Goal: Task Accomplishment & Management: Use online tool/utility

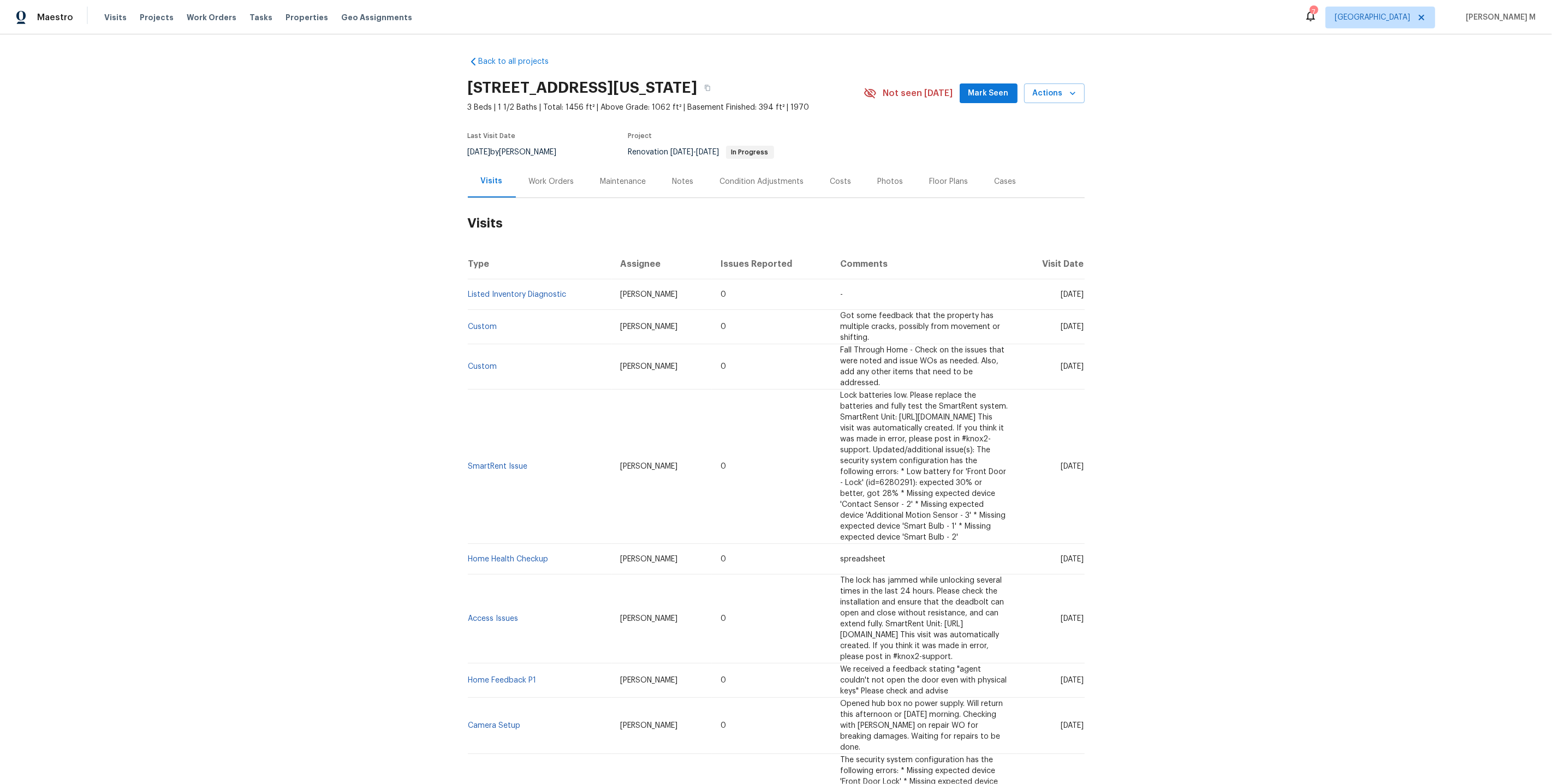
click at [565, 176] on div "Work Orders" at bounding box center [551, 182] width 45 height 11
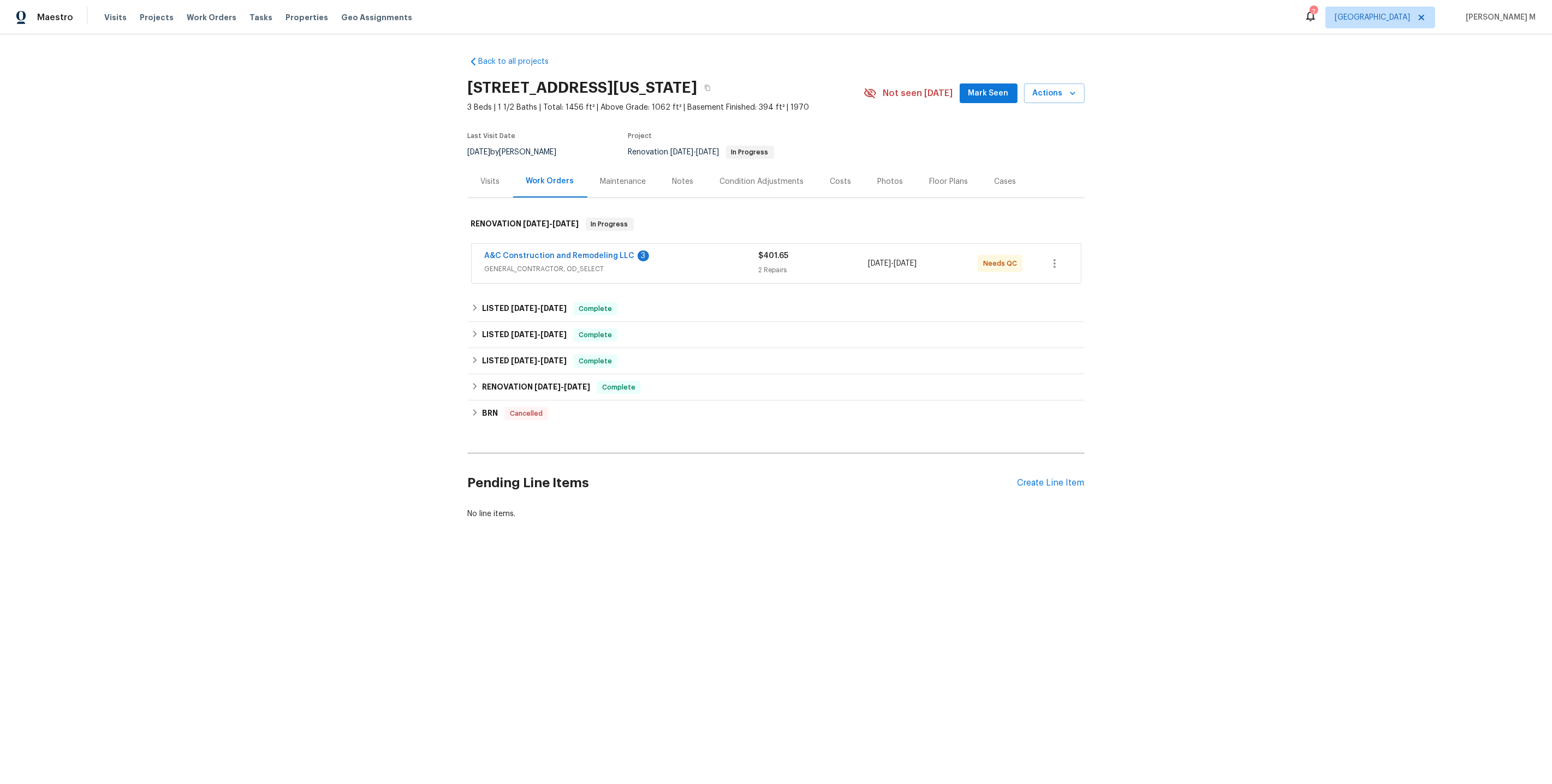
click at [489, 264] on span "GENERAL_CONTRACTOR, OD_SELECT" at bounding box center [622, 269] width 274 height 11
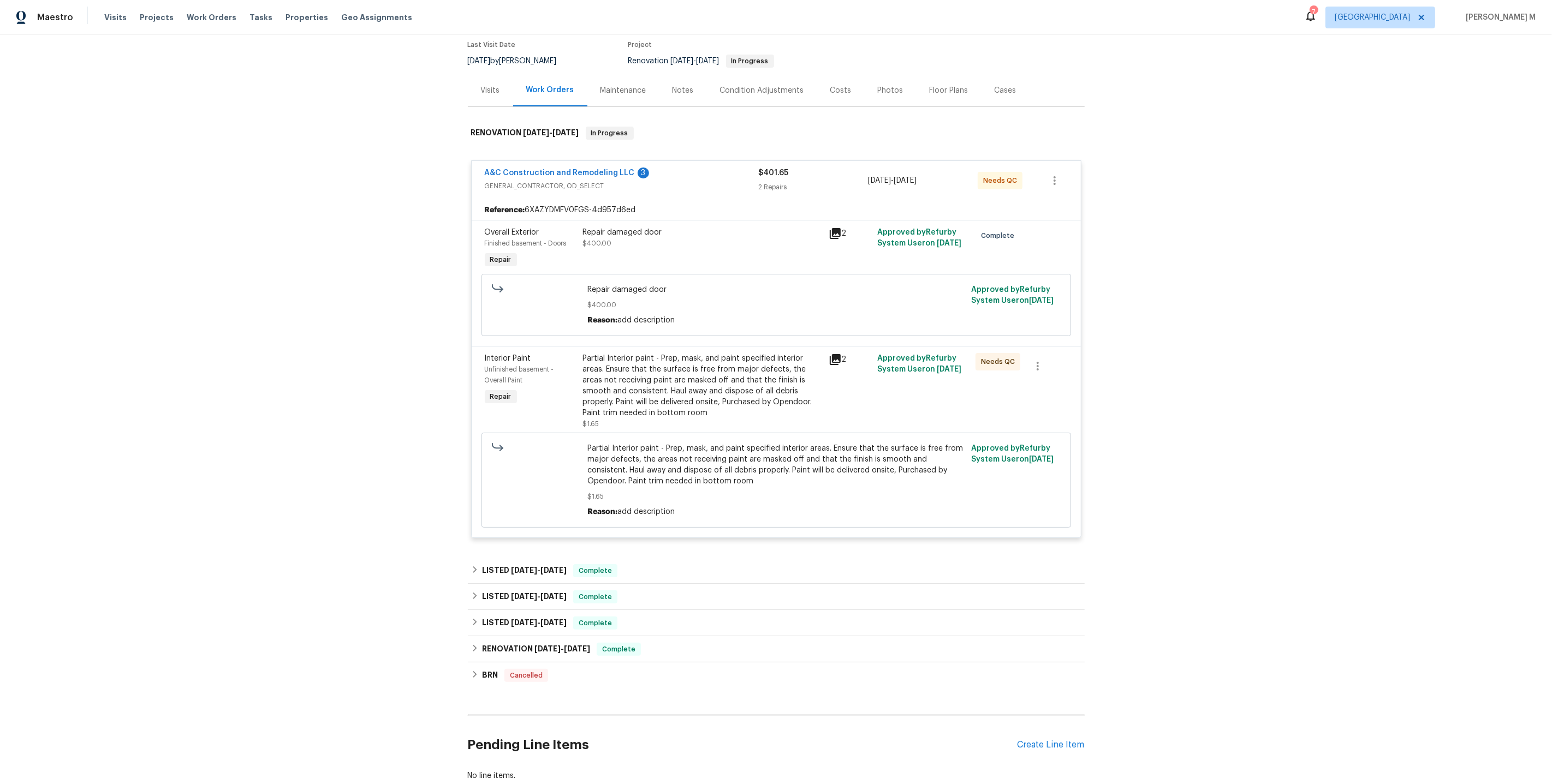
scroll to position [92, 0]
click at [504, 557] on div "LISTED [DATE] - [DATE] Complete" at bounding box center [776, 570] width 617 height 27
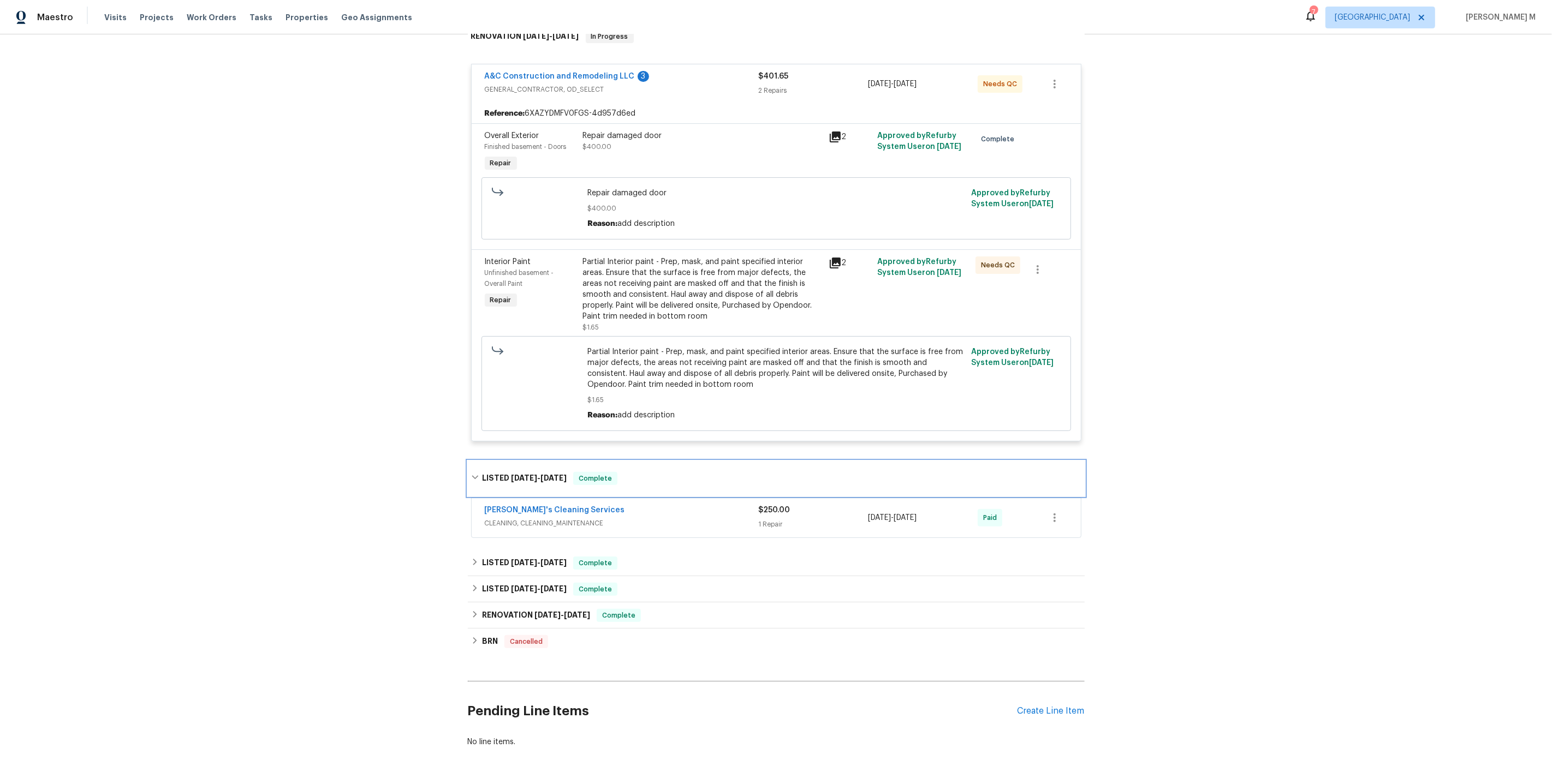
scroll to position [204, 0]
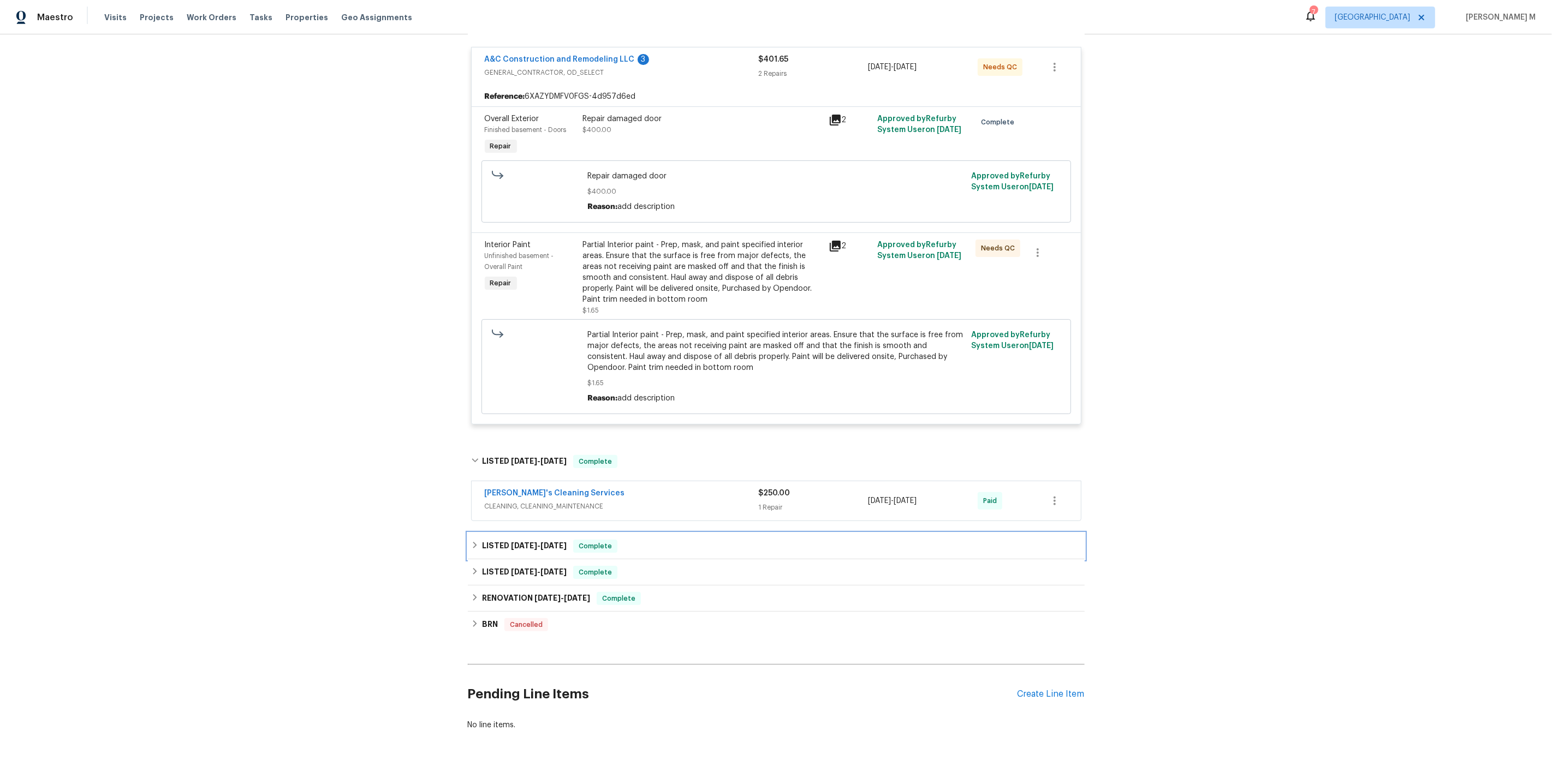
click at [531, 533] on div "LISTED [DATE] - [DATE] Complete" at bounding box center [776, 546] width 617 height 27
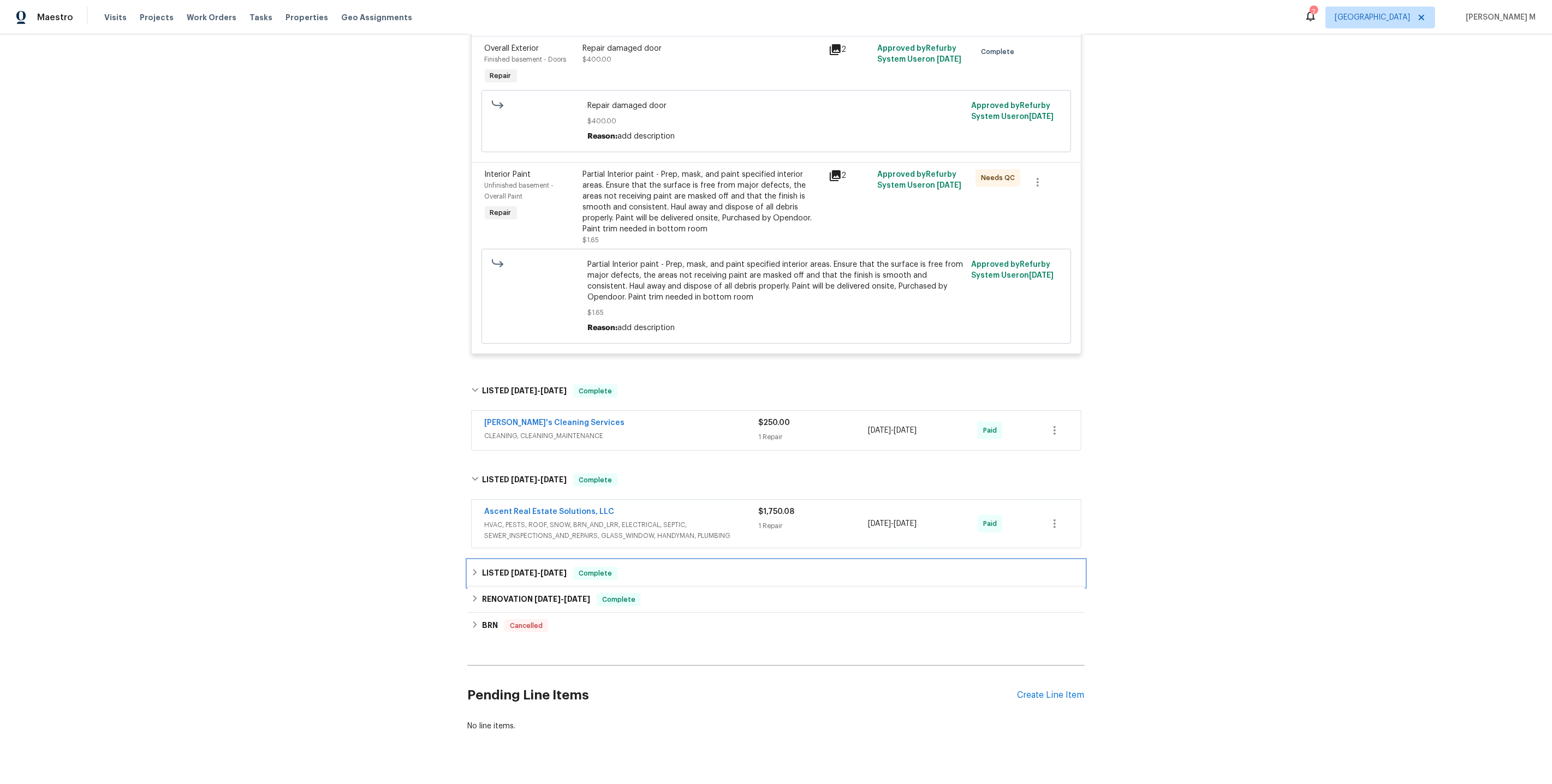
click at [502, 567] on h6 "LISTED [DATE] - [DATE]" at bounding box center [524, 573] width 84 height 13
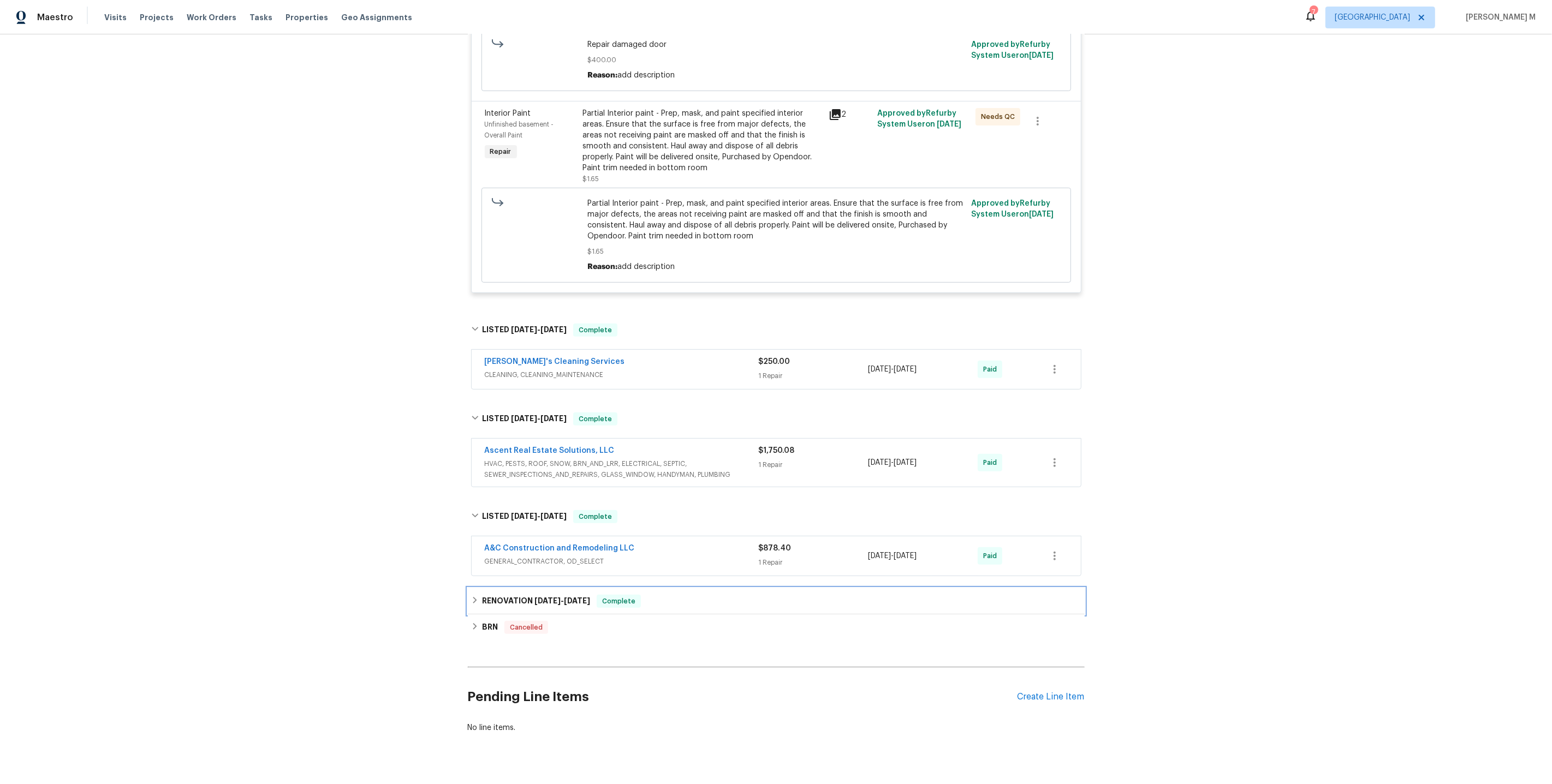
click at [499, 588] on div "RENOVATION [DATE] - [DATE] Complete" at bounding box center [776, 601] width 617 height 27
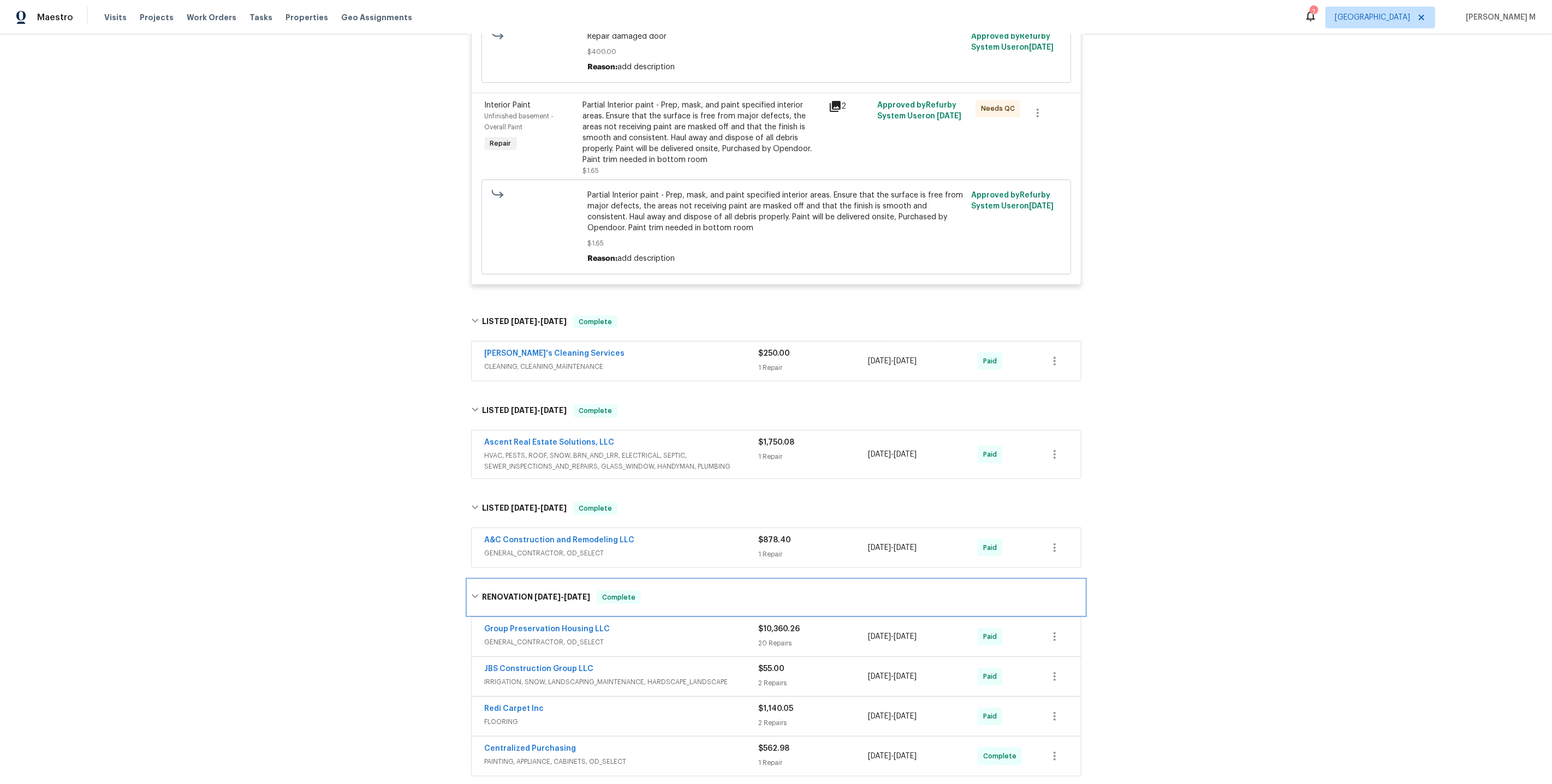
scroll to position [511, 0]
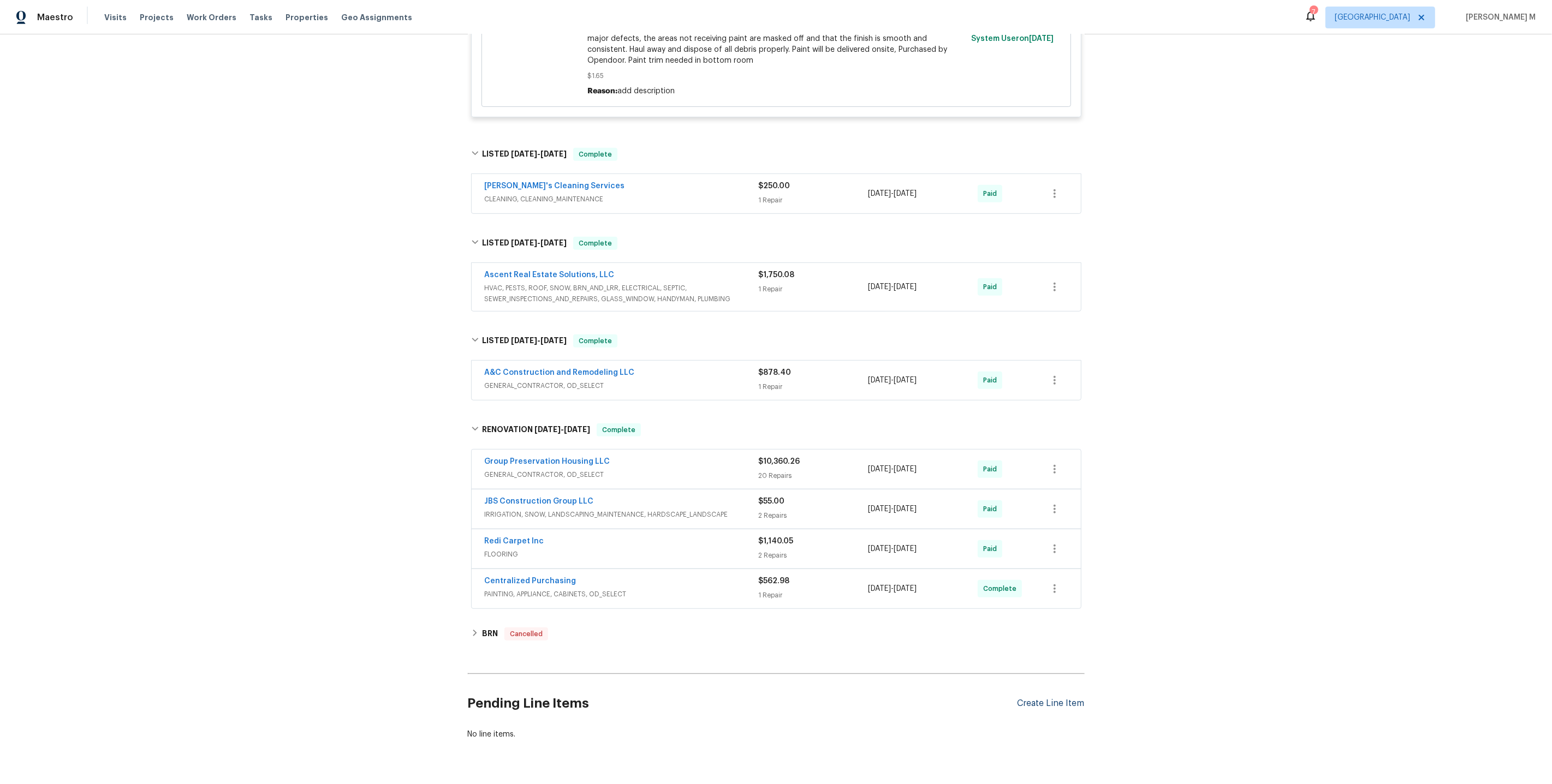
click at [1069, 698] on div "Create Line Item" at bounding box center [1051, 703] width 67 height 10
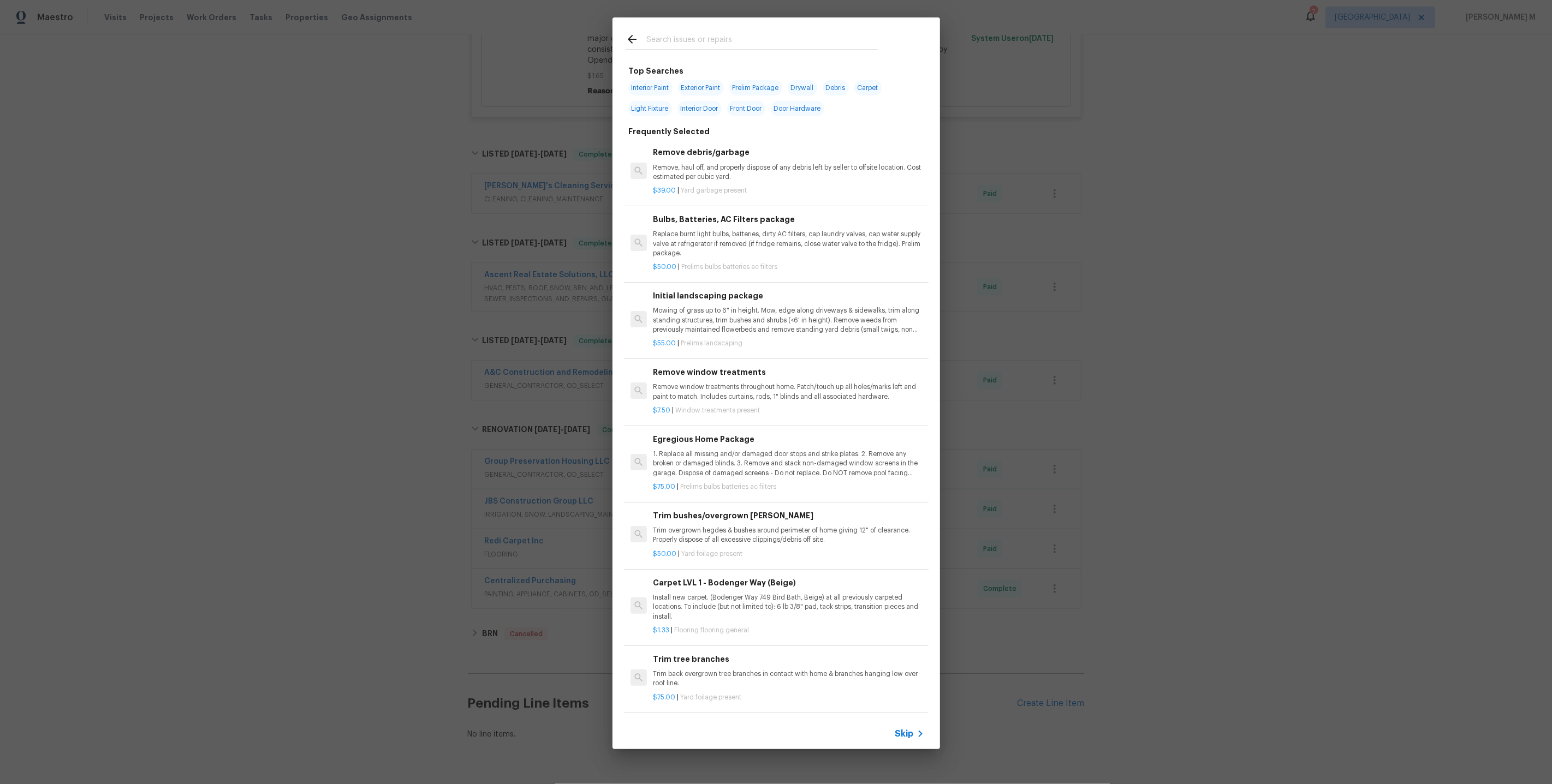
click at [908, 733] on span "Skip" at bounding box center [904, 734] width 19 height 11
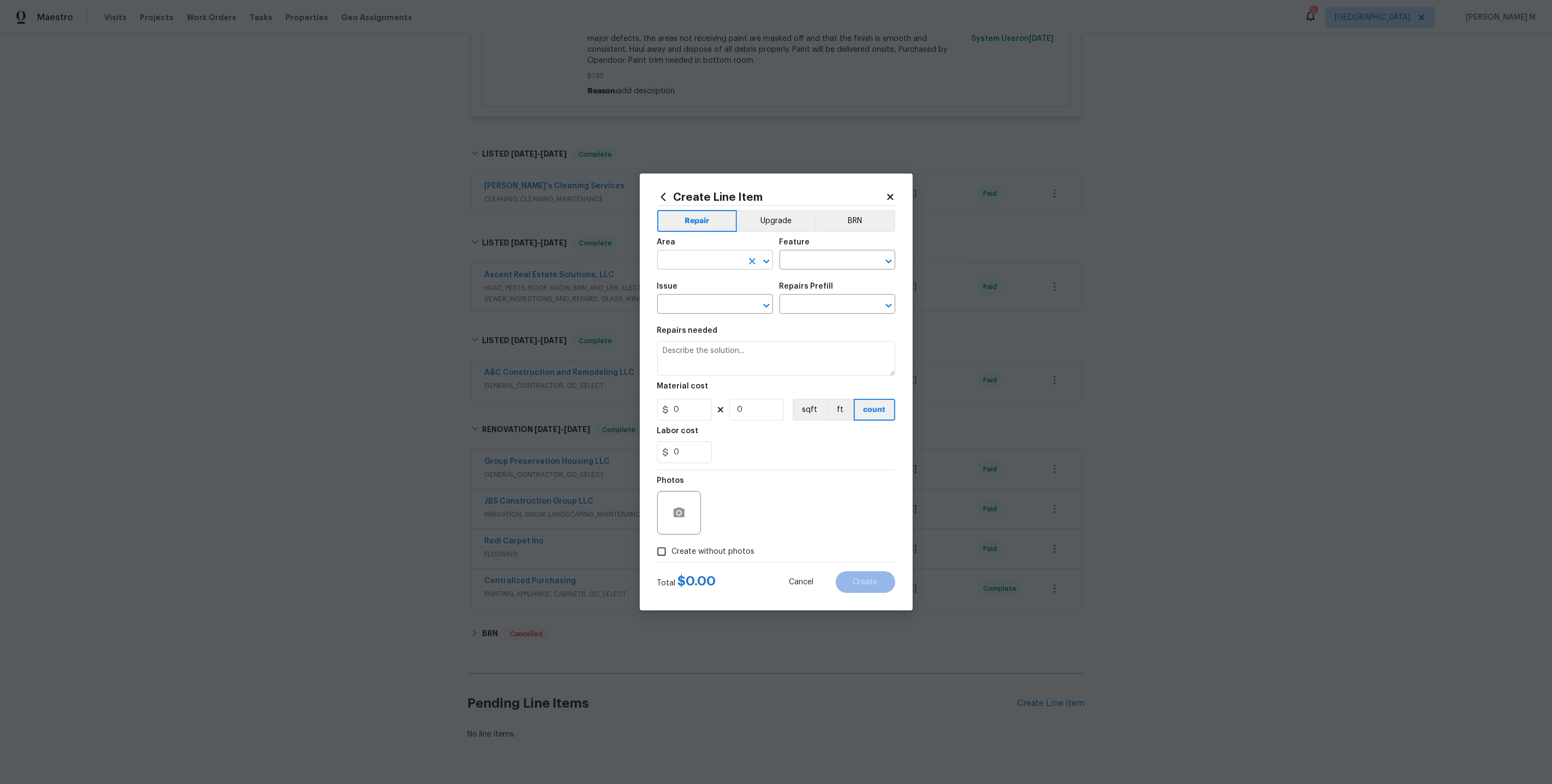
click at [690, 267] on input "text" at bounding box center [700, 261] width 85 height 17
click at [706, 306] on li "Interior Overall" at bounding box center [714, 308] width 117 height 18
type input "Interior Overall"
click at [793, 265] on input "text" at bounding box center [822, 261] width 85 height 17
click at [805, 334] on li "Walls and Ceiling" at bounding box center [837, 334] width 117 height 18
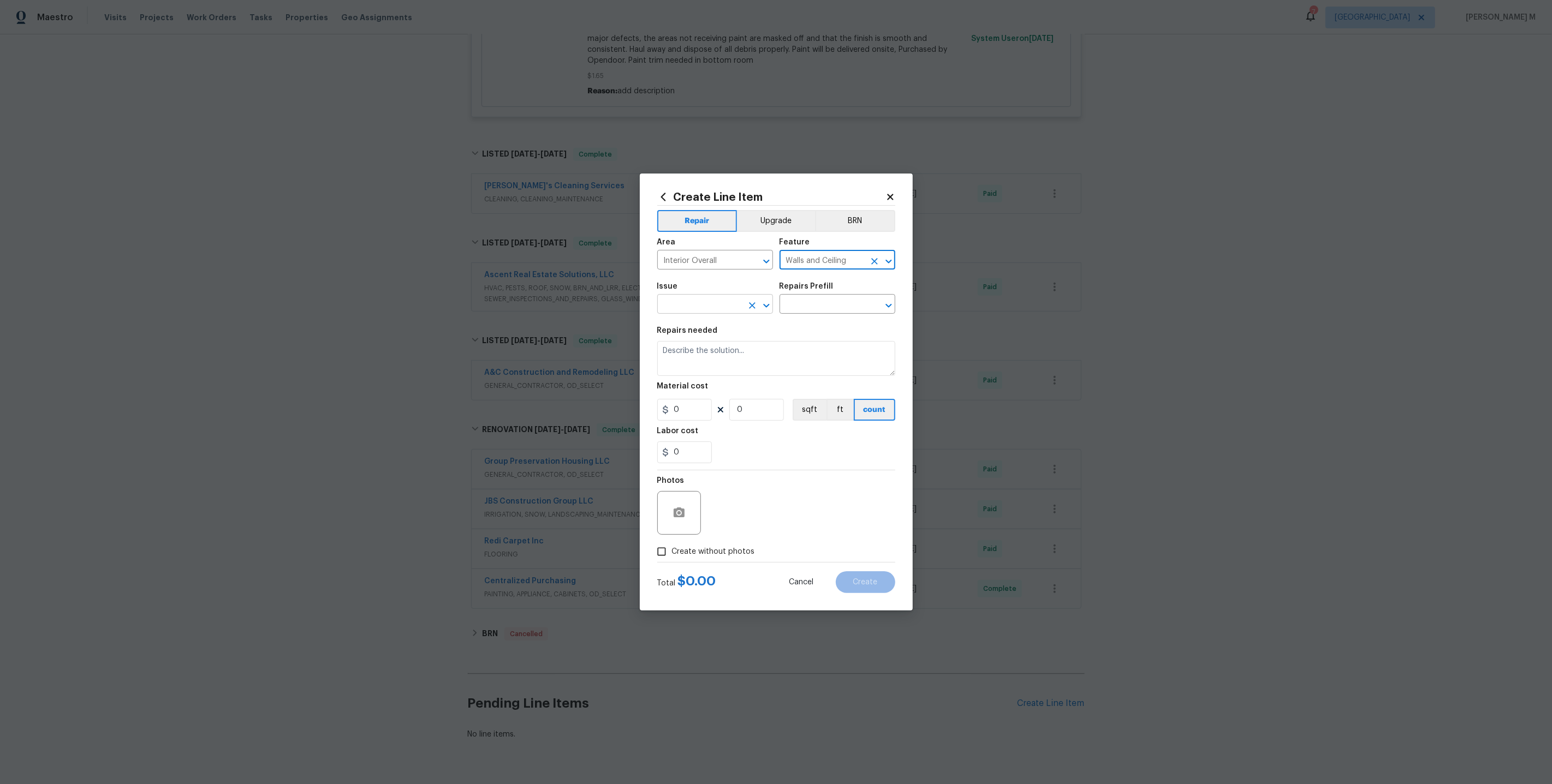
type input "Walls and Ceiling"
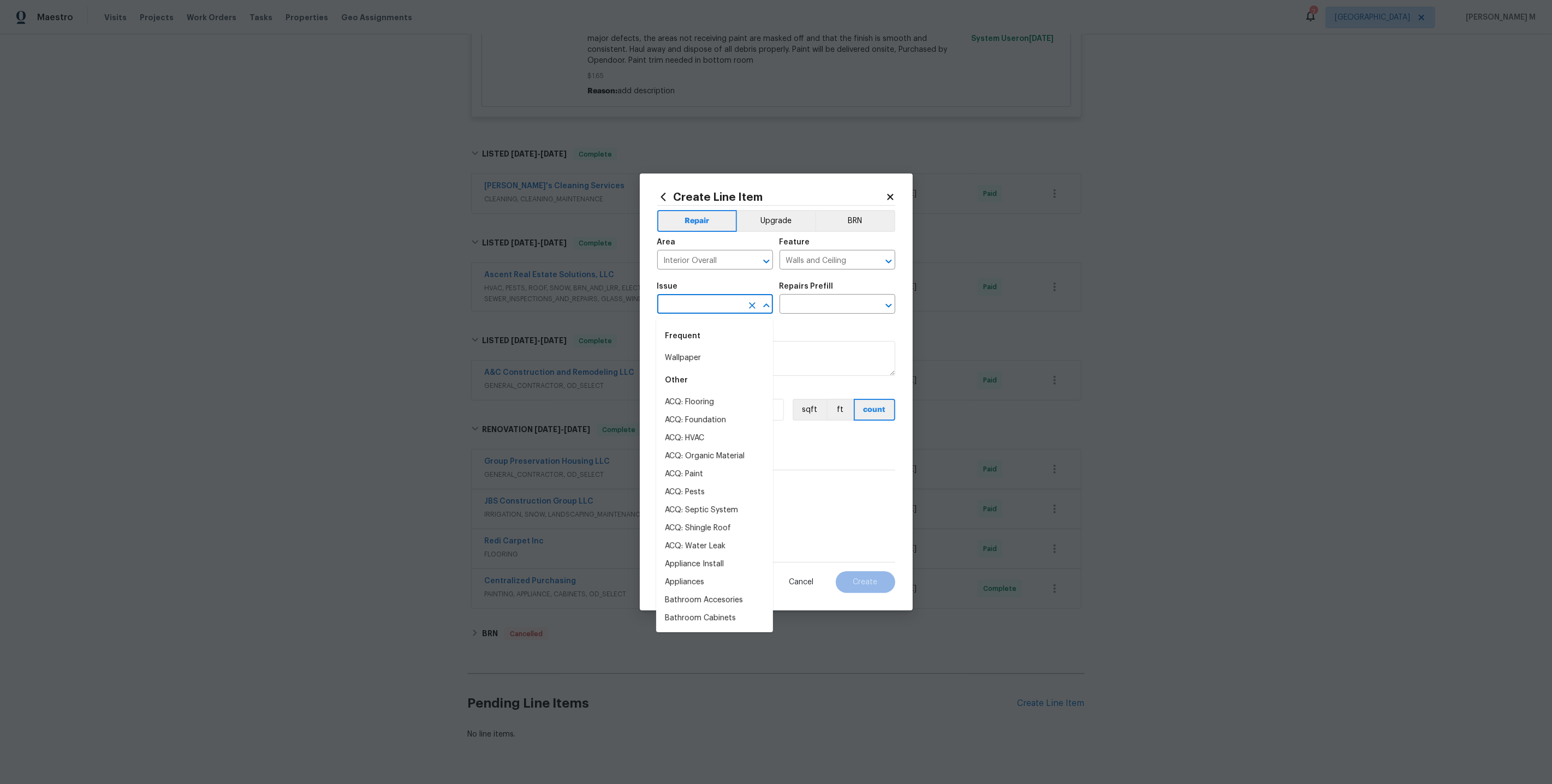
click at [686, 302] on input "text" at bounding box center [700, 305] width 85 height 17
type input "Wal"
click at [710, 402] on li "Drywall" at bounding box center [714, 402] width 117 height 18
type input "Drywall"
click at [808, 300] on input "text" at bounding box center [822, 305] width 85 height 17
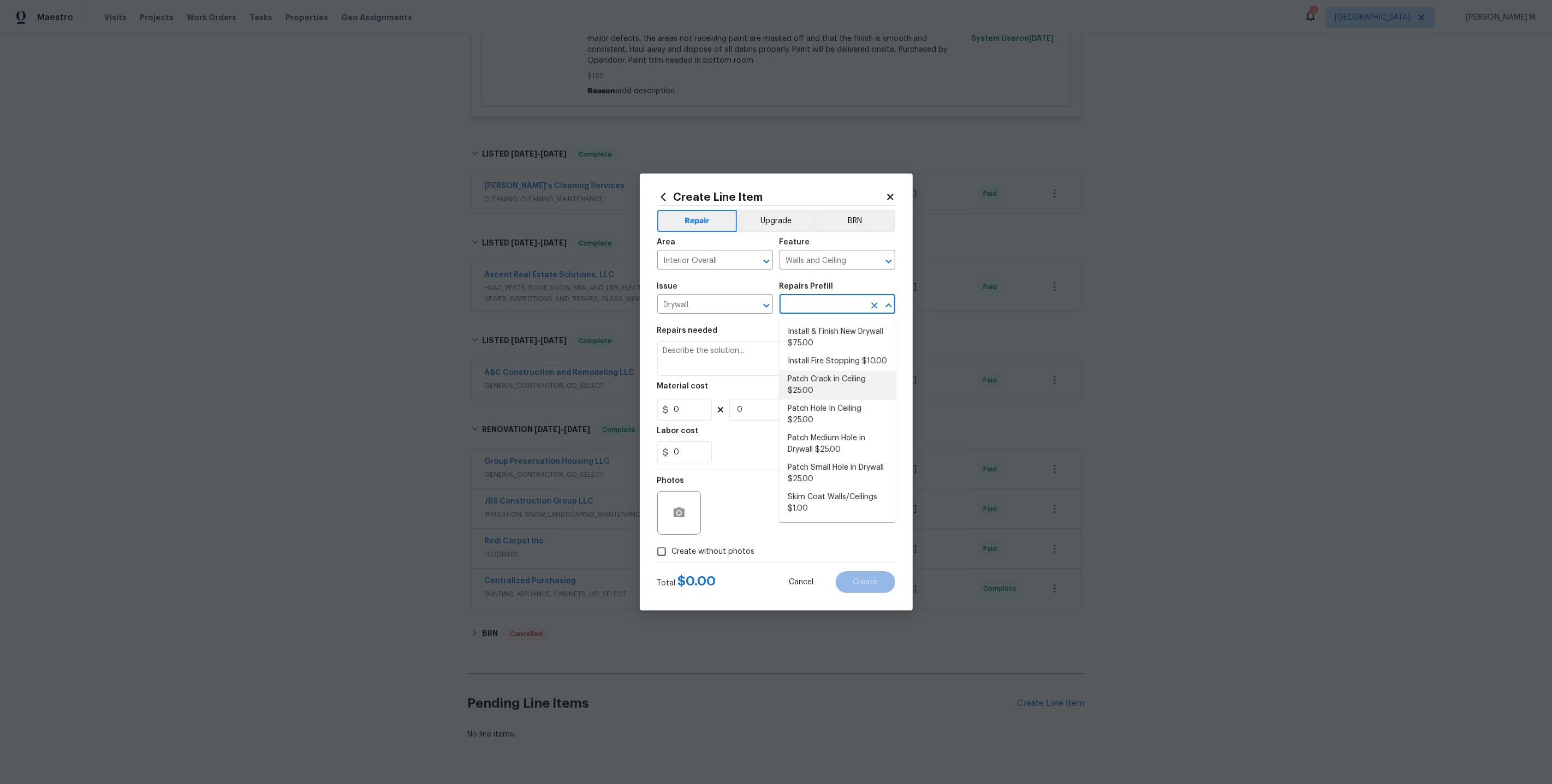
click at [813, 385] on li "Patch Crack in Ceiling $25.00" at bounding box center [837, 385] width 117 height 30
type input "Patch Crack in Ceiling $25.00"
type textarea "Prep/scrape all loose material from the damaged area; prime if needed. Patch th…"
type input "25"
type input "1"
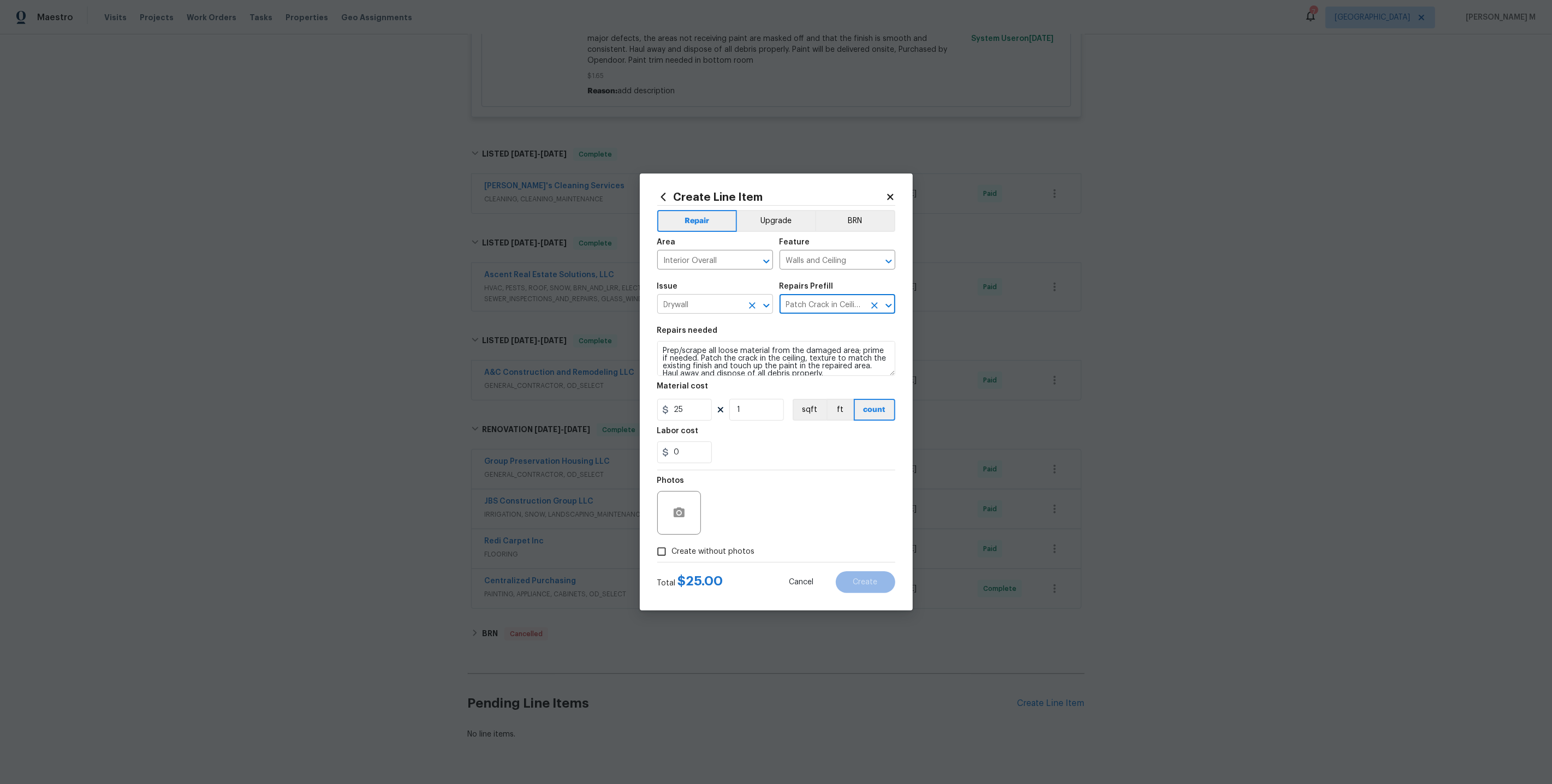
click at [719, 305] on input "Drywall" at bounding box center [700, 305] width 85 height 17
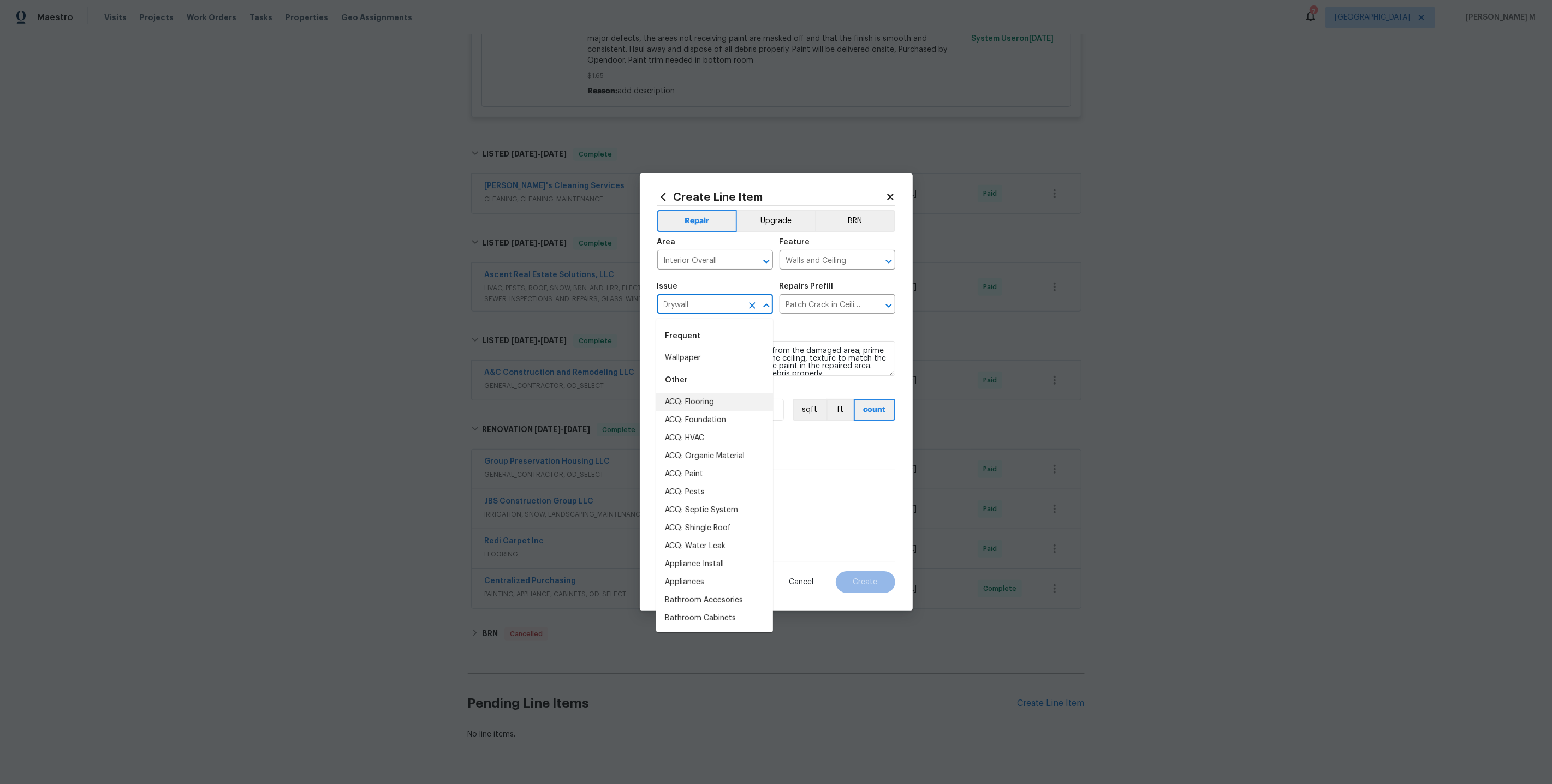
click at [719, 305] on input "Drywall" at bounding box center [700, 305] width 85 height 17
click at [796, 311] on input "Patch Crack in Ceiling $25.00" at bounding box center [822, 305] width 85 height 17
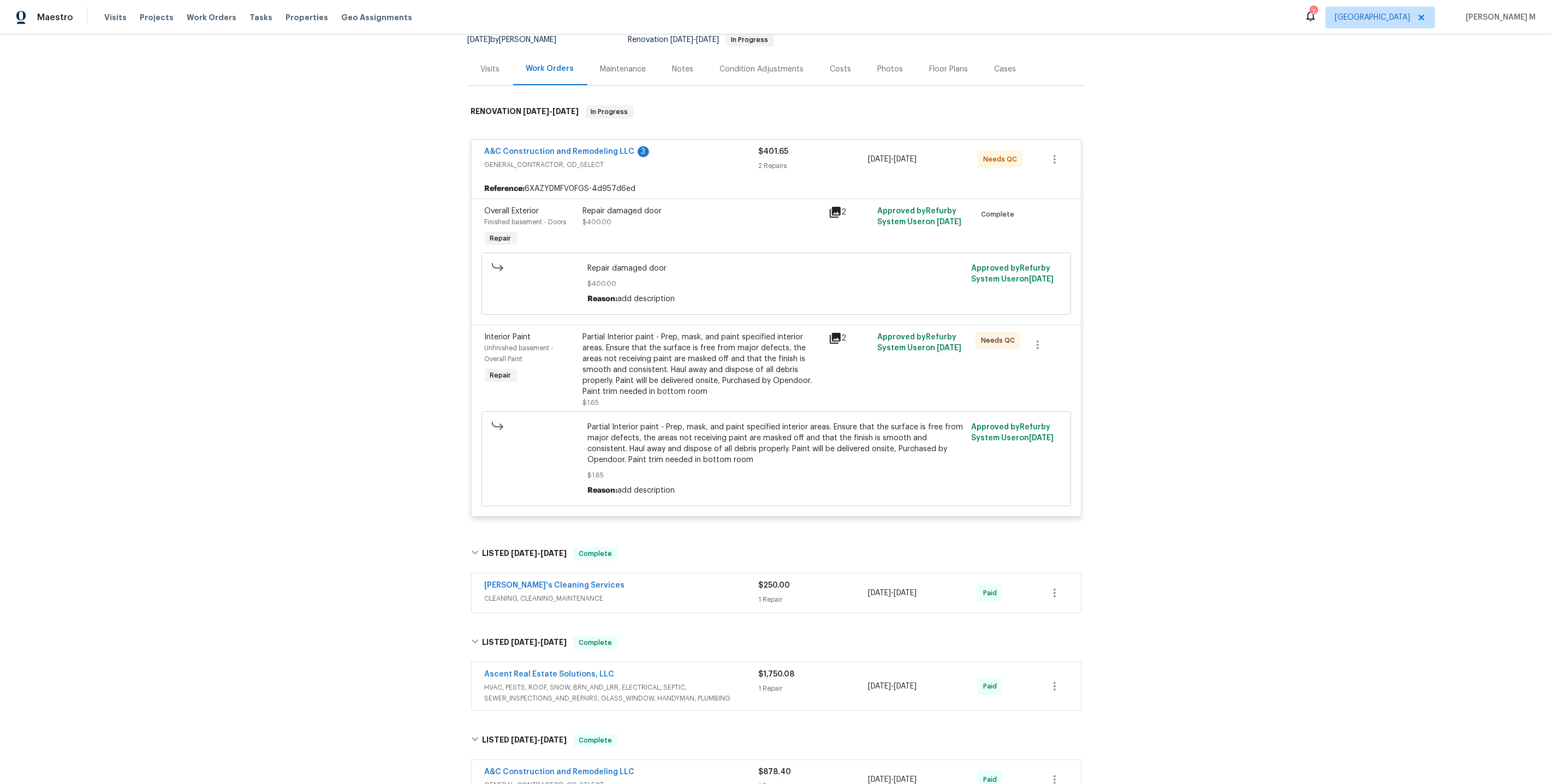
scroll to position [0, 0]
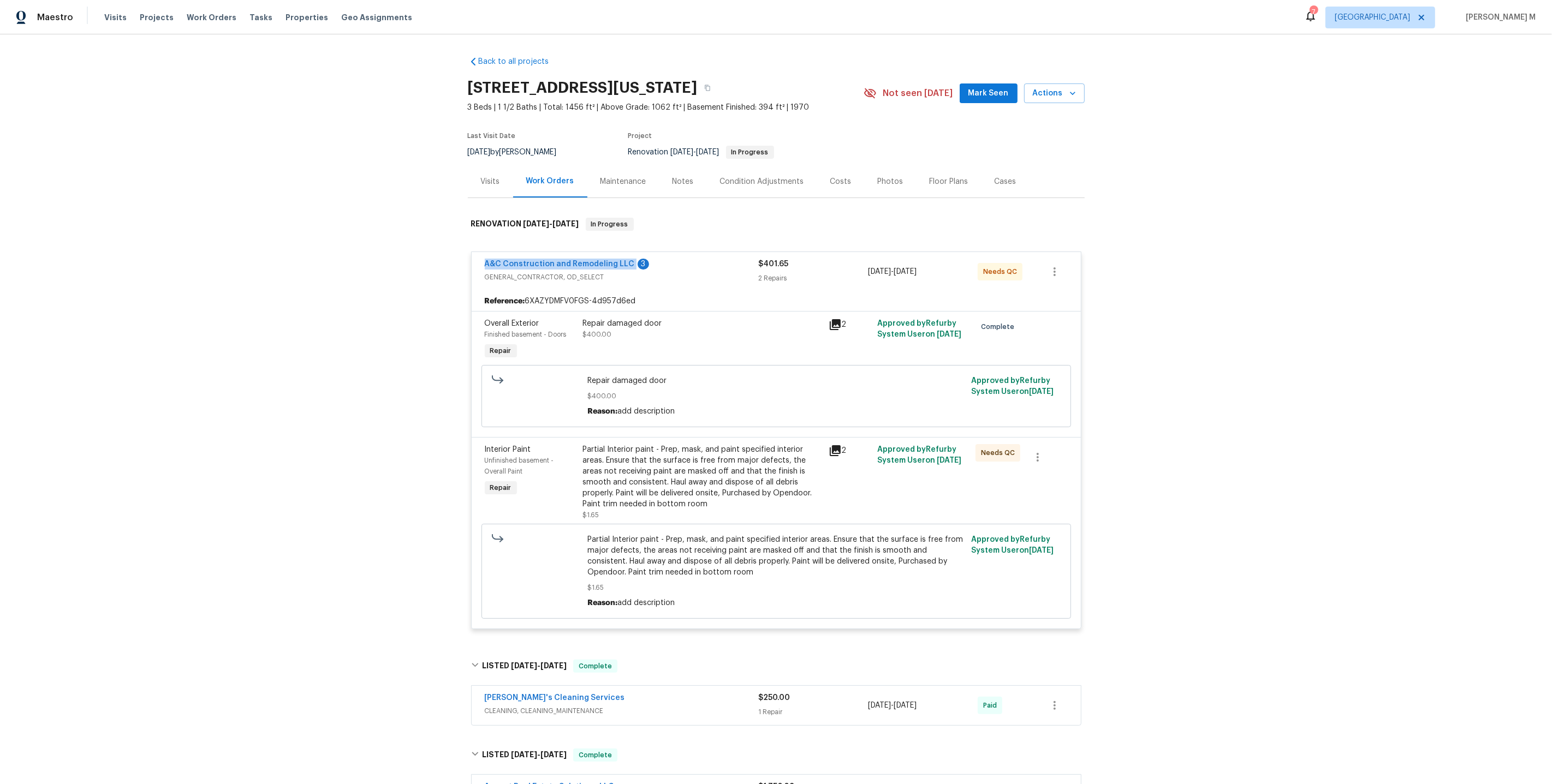
copy link "A&C Construction and Remodeling LLC"
drag, startPoint x: 480, startPoint y: 259, endPoint x: 619, endPoint y: 261, distance: 139.0
click at [619, 261] on div "A&C Construction and Remodeling LLC 3 GENERAL_CONTRACTOR, OD_SELECT $401.65 2 R…" at bounding box center [776, 271] width 609 height 39
